Goal: Task Accomplishment & Management: Use online tool/utility

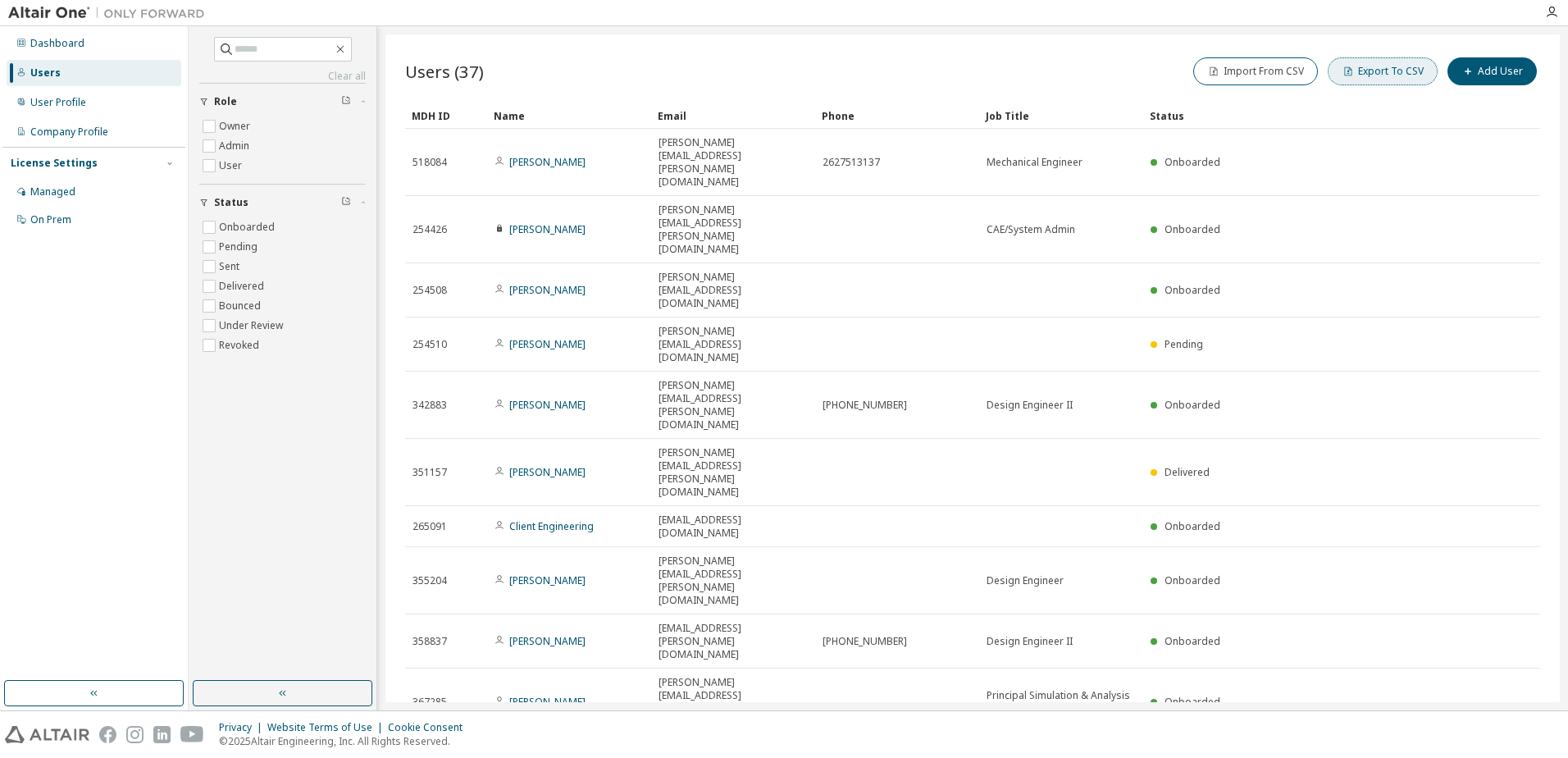
click at [1413, 74] on button "Export To CSV" at bounding box center [1382, 71] width 110 height 28
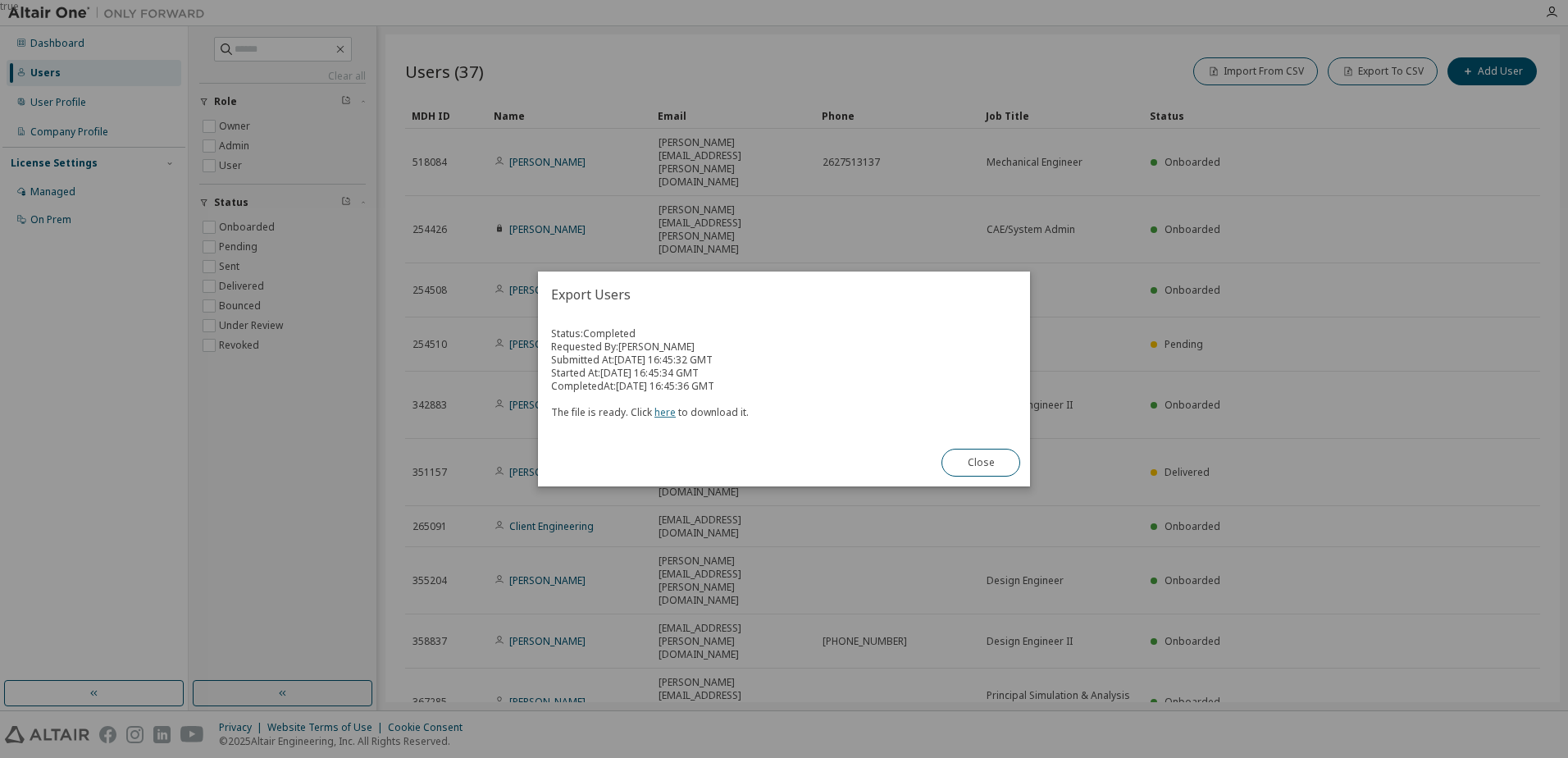
click at [663, 413] on link "here" at bounding box center [664, 412] width 21 height 14
click at [977, 467] on button "Close" at bounding box center [980, 462] width 79 height 28
